Goal: Task Accomplishment & Management: Manage account settings

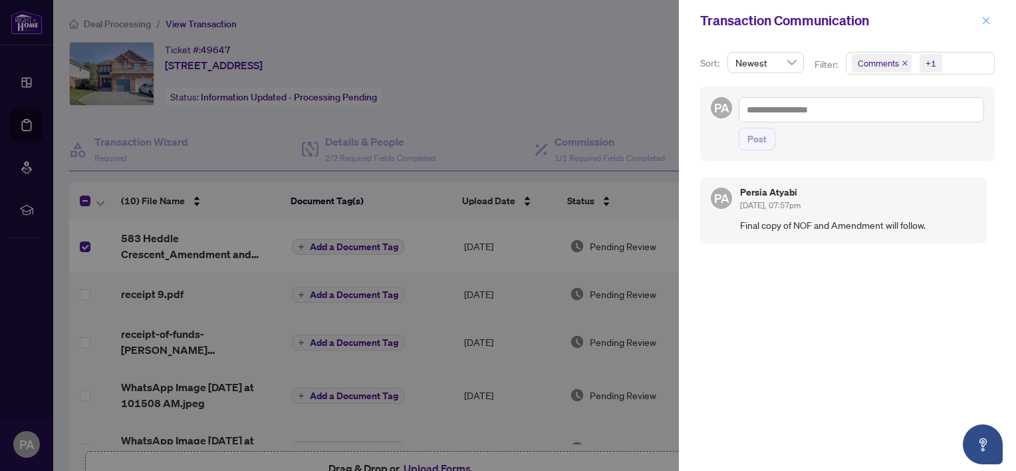
click at [986, 24] on icon "close" at bounding box center [986, 20] width 9 height 9
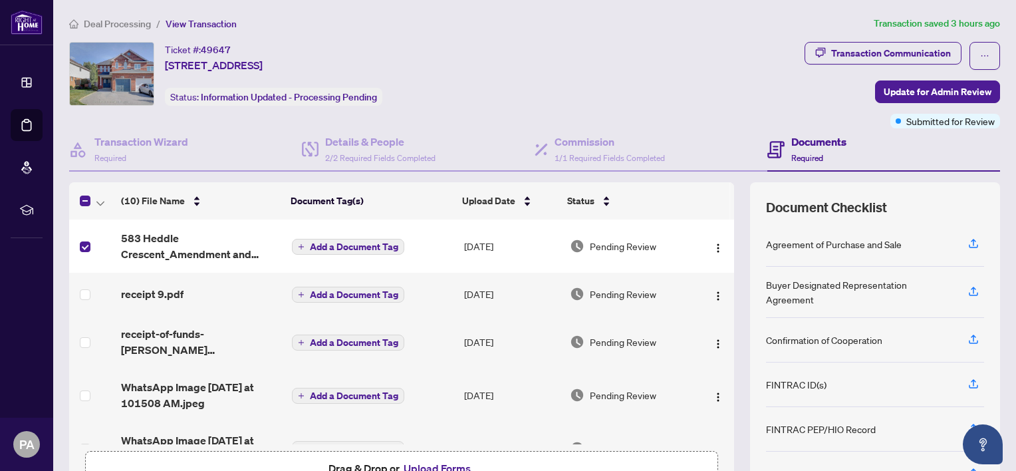
click at [411, 466] on button "Upload Forms" at bounding box center [437, 468] width 75 height 17
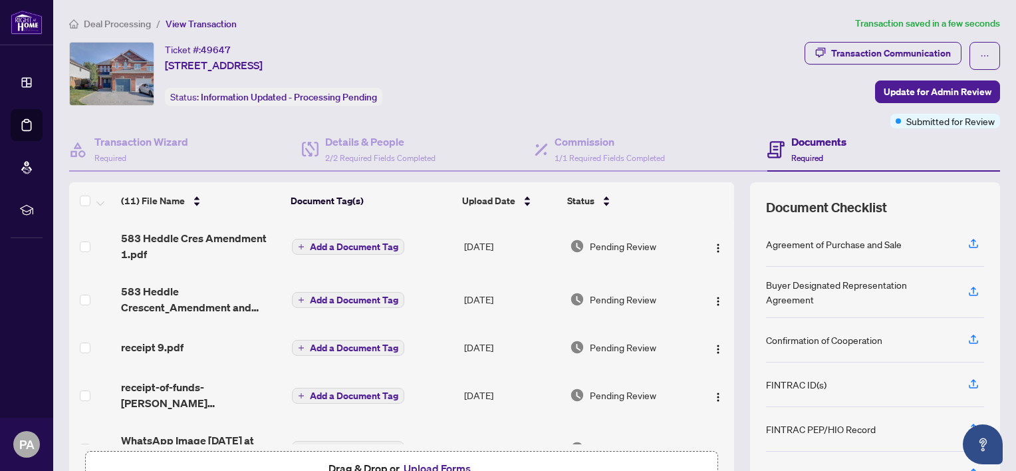
click at [303, 239] on button "Add a Document Tag" at bounding box center [348, 247] width 112 height 16
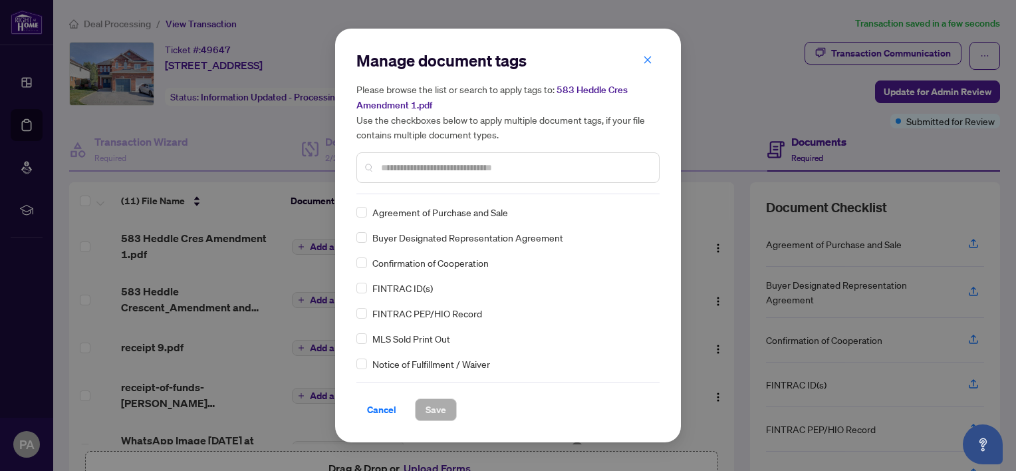
click at [394, 165] on input "text" at bounding box center [514, 167] width 267 height 15
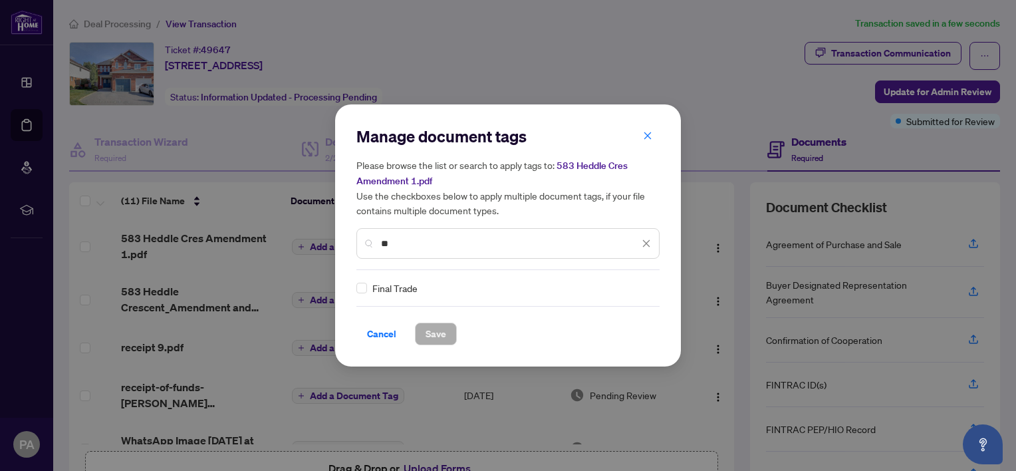
type input "*"
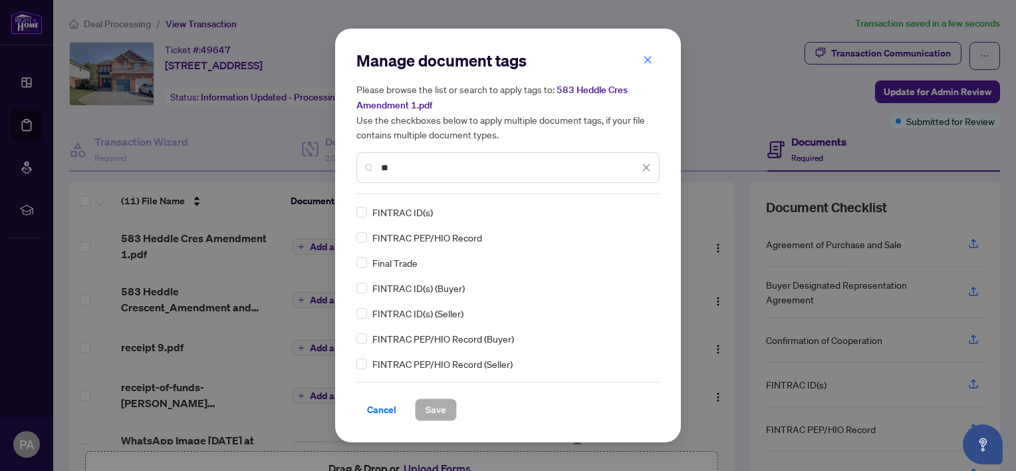
type input "*"
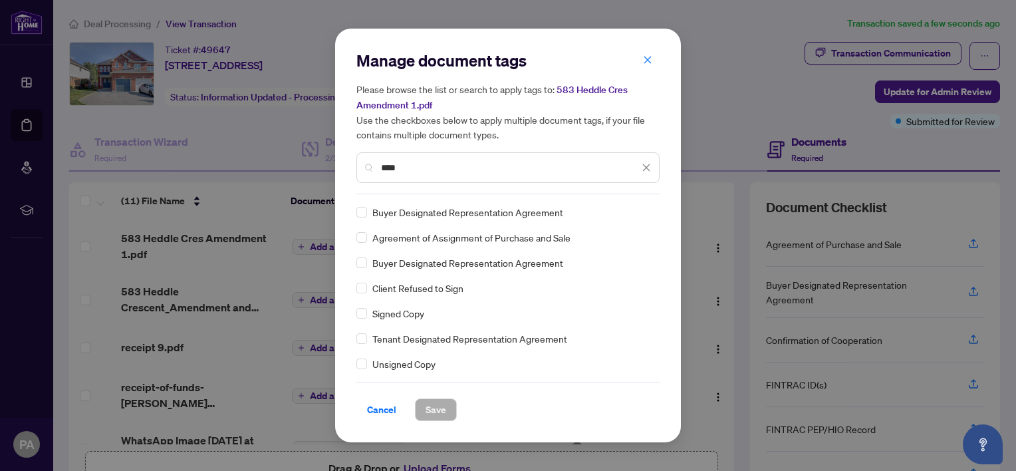
type input "****"
click at [415, 319] on span "Signed Copy" at bounding box center [398, 313] width 52 height 15
click at [414, 310] on span "Signed Copy" at bounding box center [398, 313] width 52 height 15
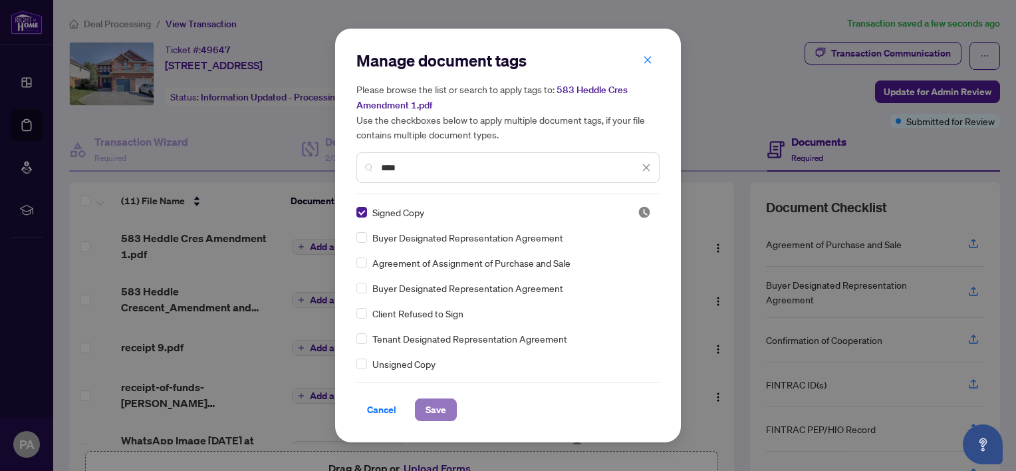
click at [440, 415] on span "Save" at bounding box center [436, 409] width 21 height 21
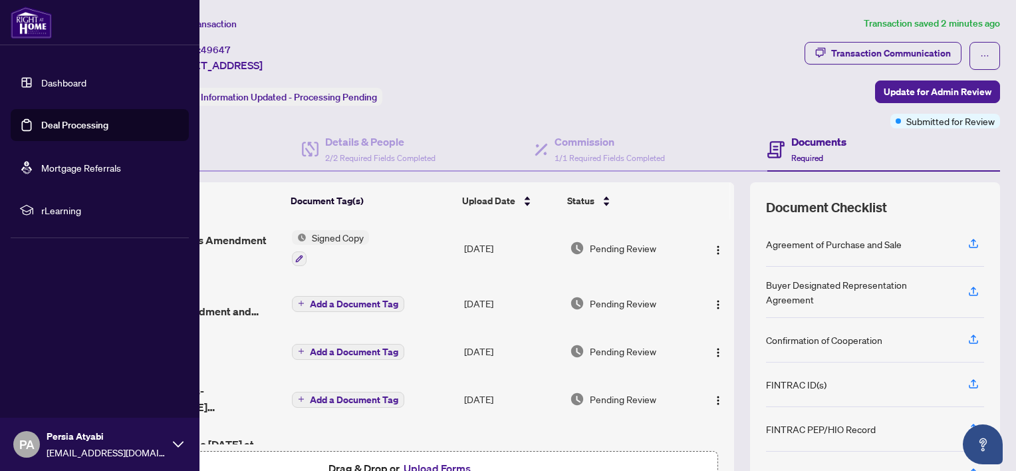
click at [41, 82] on link "Dashboard" at bounding box center [63, 82] width 45 height 12
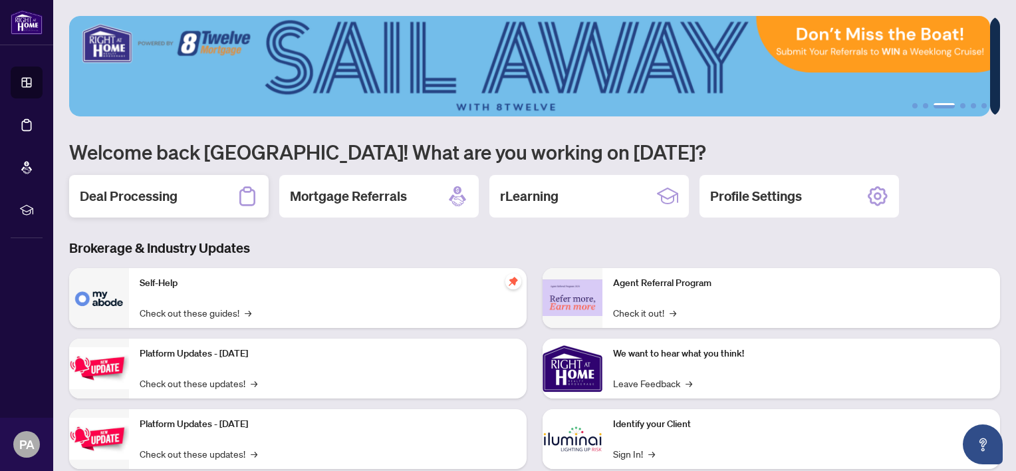
click at [156, 199] on h2 "Deal Processing" at bounding box center [129, 196] width 98 height 19
